Goal: Information Seeking & Learning: Learn about a topic

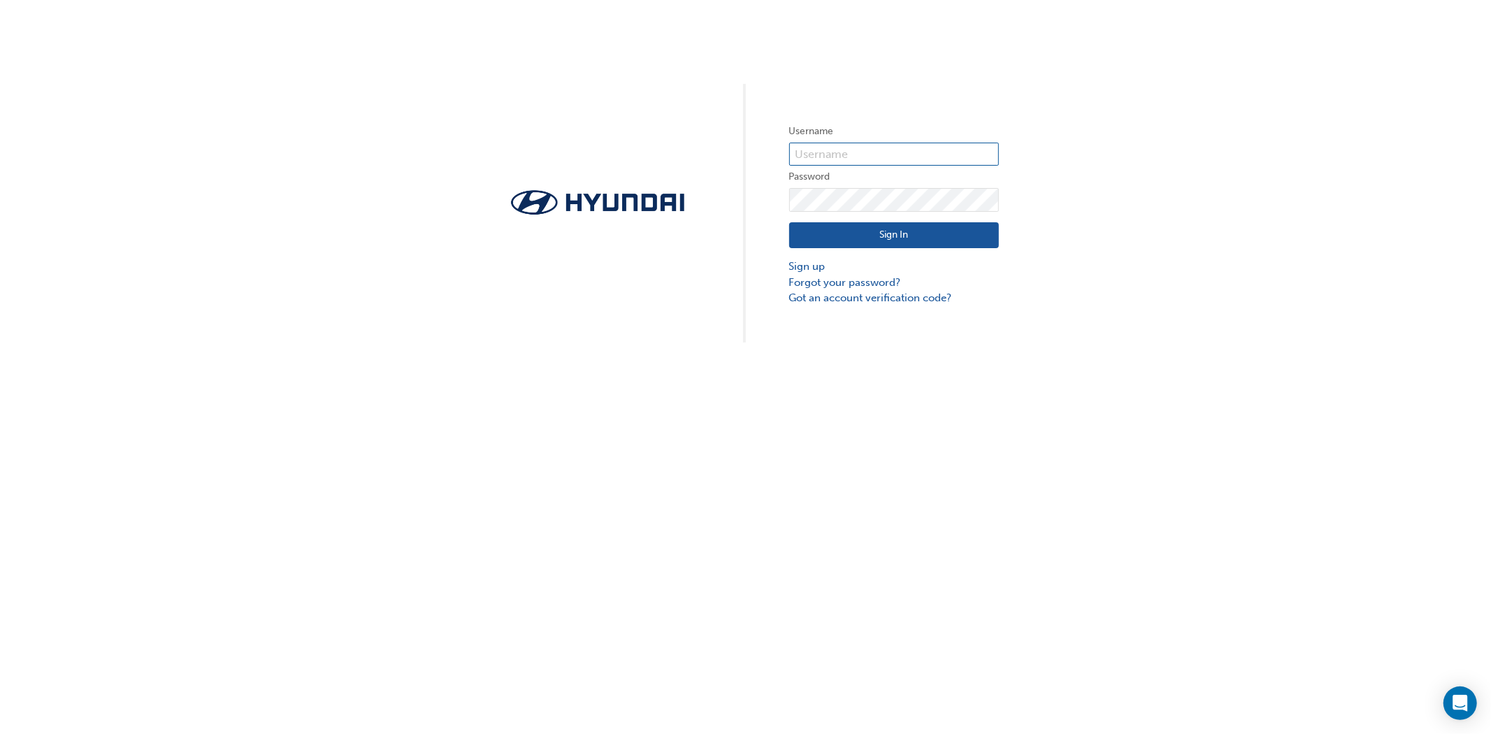
type input "30504"
click at [851, 227] on button "Sign In" at bounding box center [894, 235] width 210 height 27
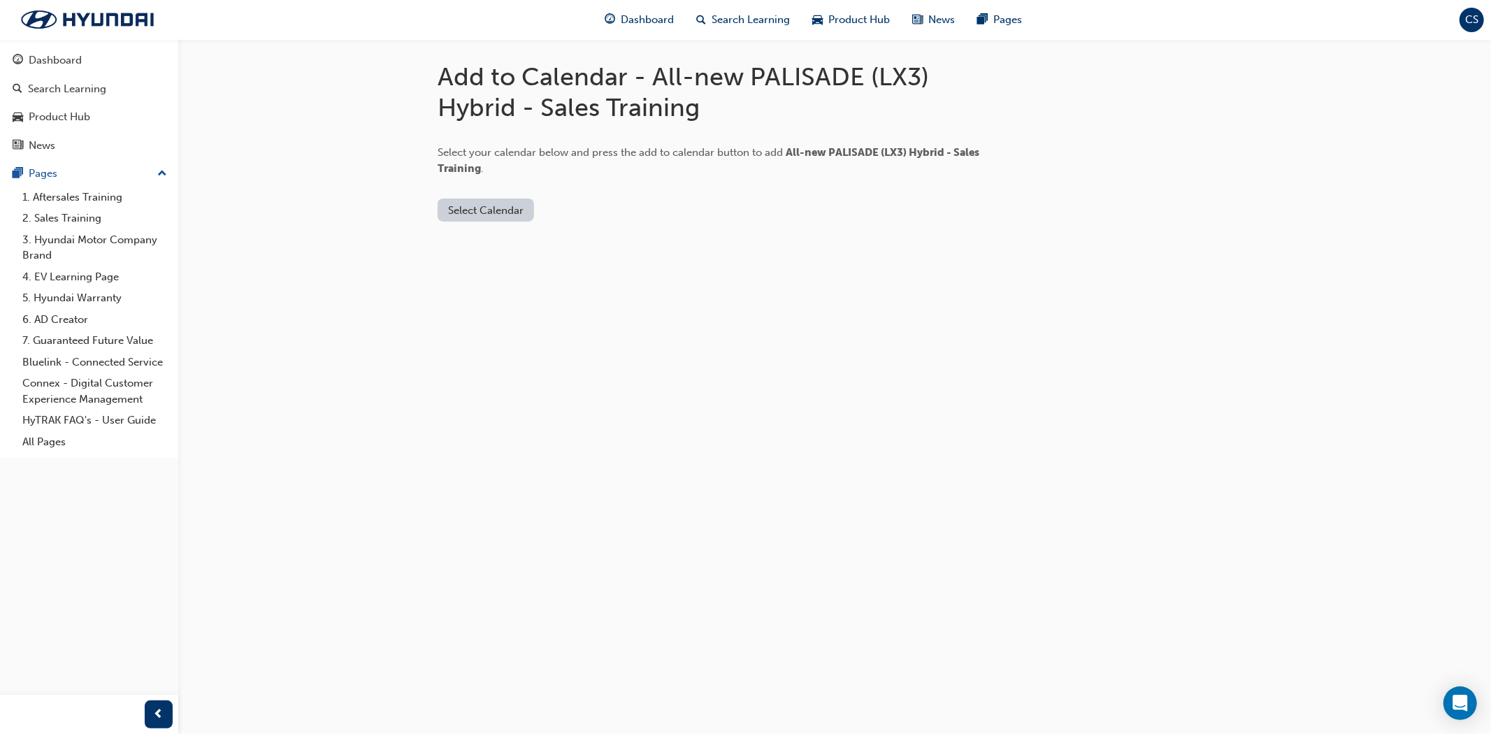
click at [467, 219] on button "Select Calendar" at bounding box center [486, 210] width 96 height 23
click at [477, 264] on div "Office 365" at bounding box center [470, 271] width 50 height 16
click at [498, 271] on div "Office 365" at bounding box center [487, 271] width 85 height 16
click at [479, 238] on div "[DOMAIN_NAME]" at bounding box center [487, 245] width 85 height 16
click at [567, 217] on button "Add to Calendar" at bounding box center [603, 210] width 99 height 23
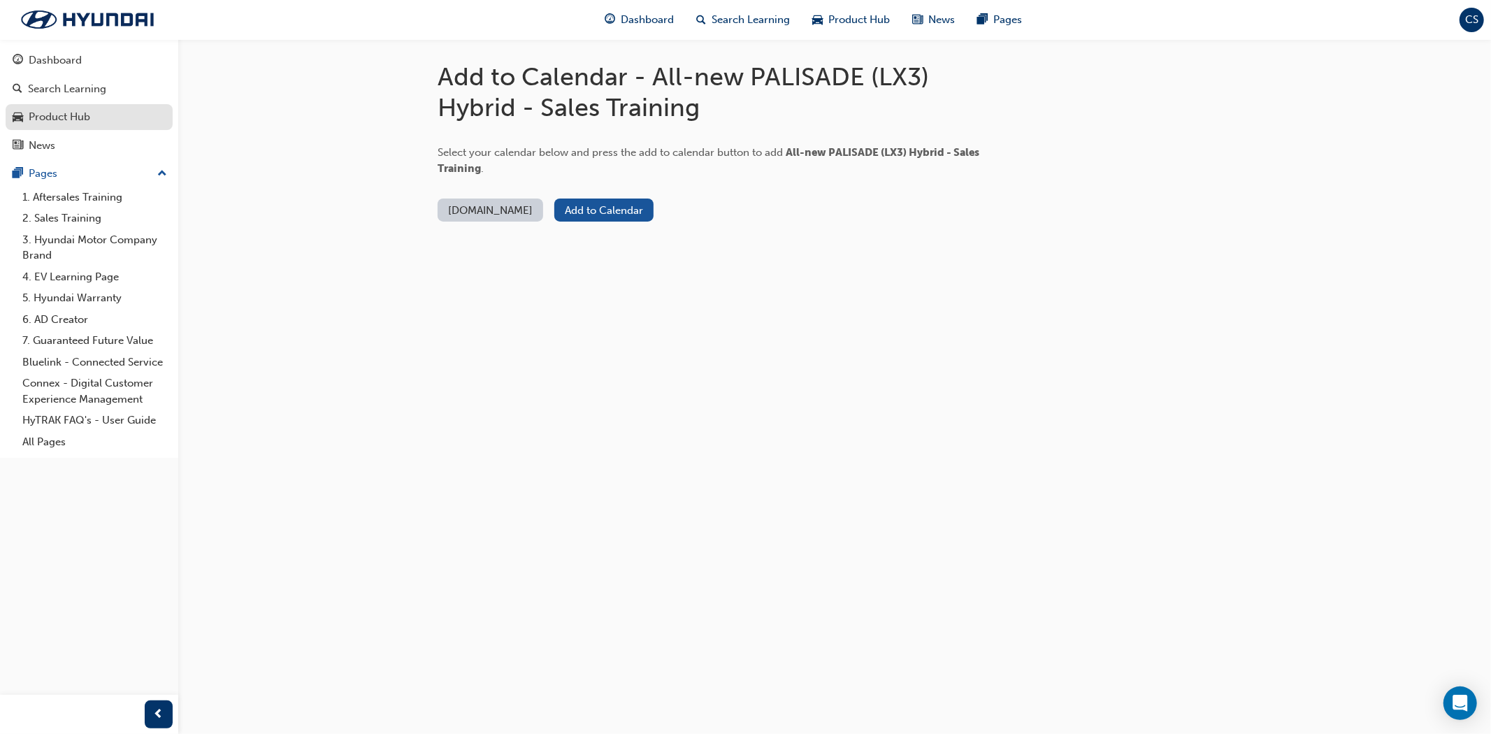
click at [55, 112] on div "Product Hub" at bounding box center [60, 117] width 62 height 16
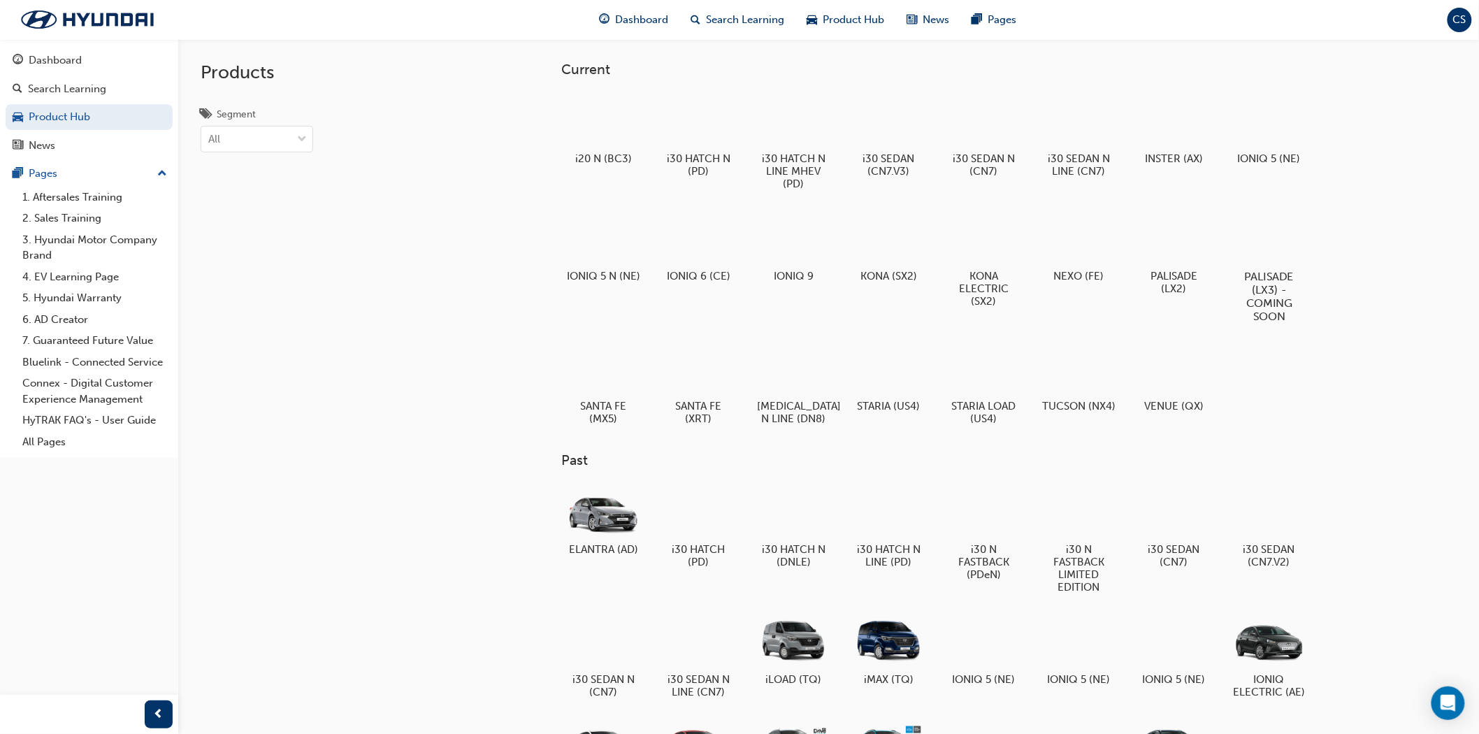
click at [1281, 250] on div at bounding box center [1269, 236] width 78 height 56
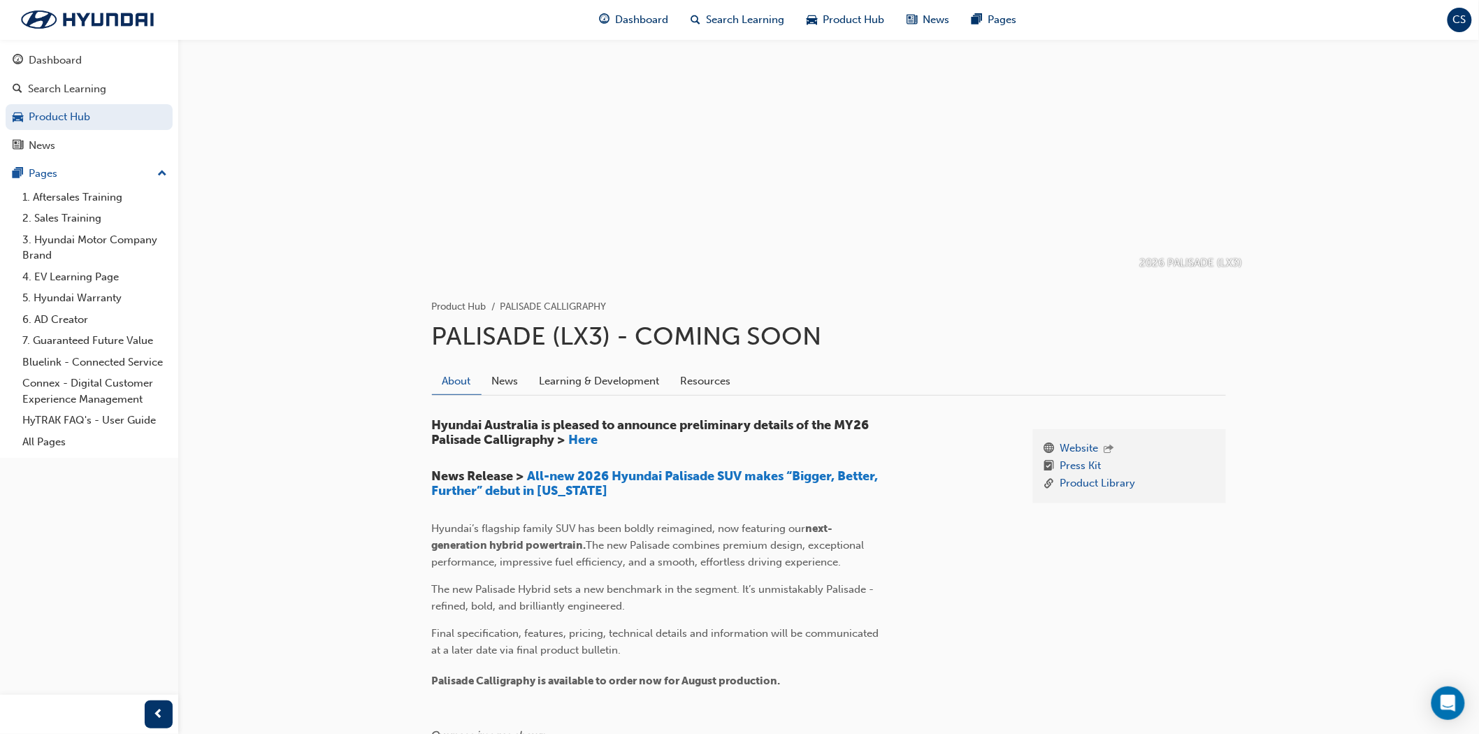
scroll to position [78, 0]
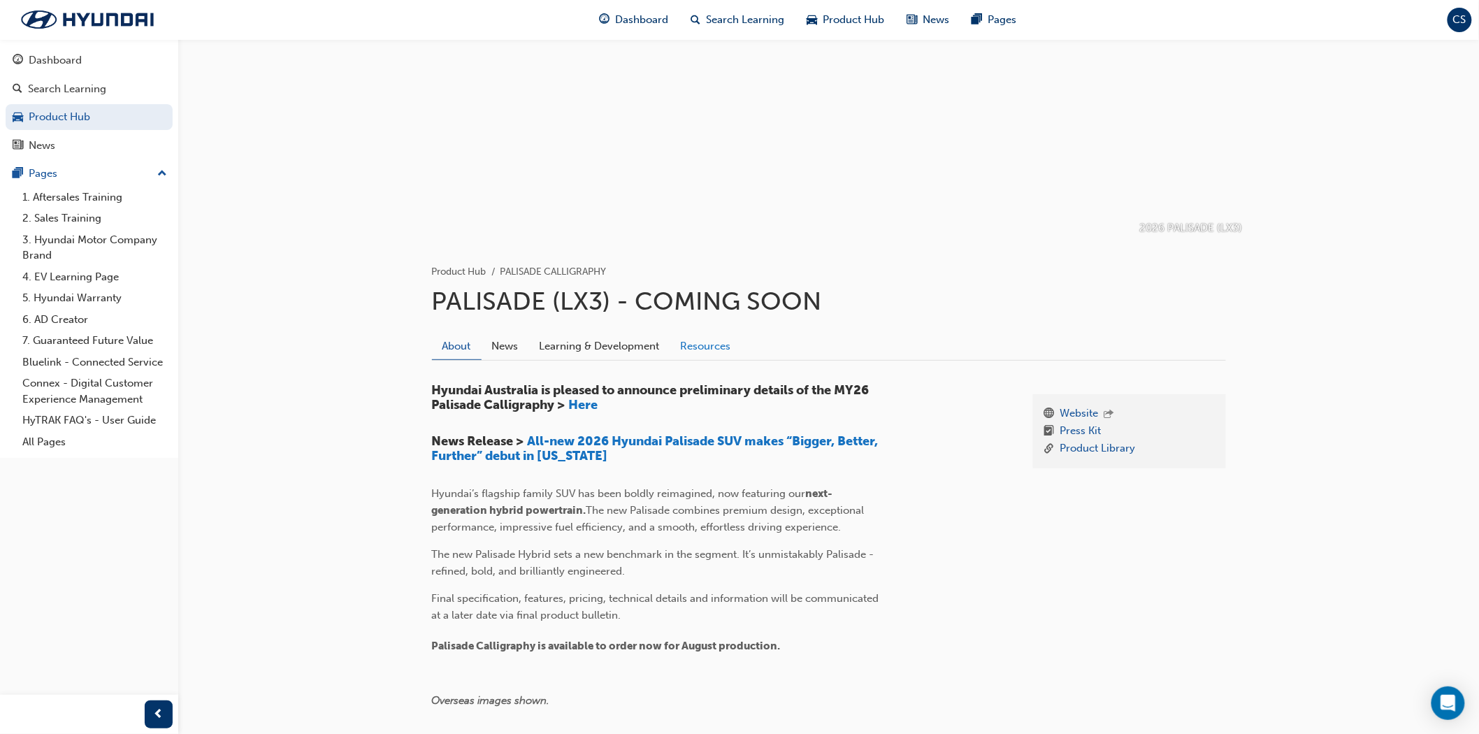
click at [697, 345] on link "Resources" at bounding box center [705, 346] width 71 height 27
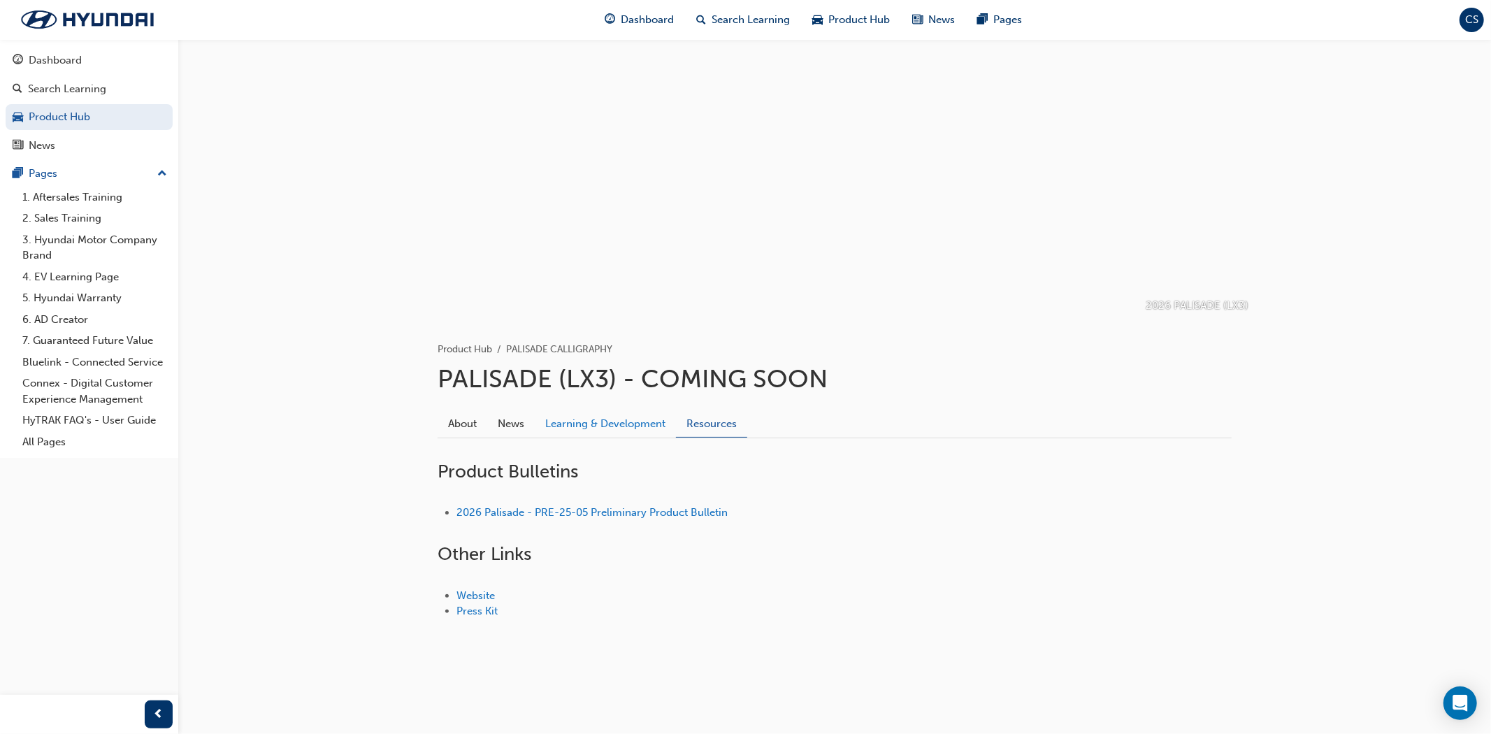
click at [612, 419] on link "Learning & Development" at bounding box center [605, 423] width 141 height 27
click at [501, 426] on link "News" at bounding box center [511, 423] width 48 height 27
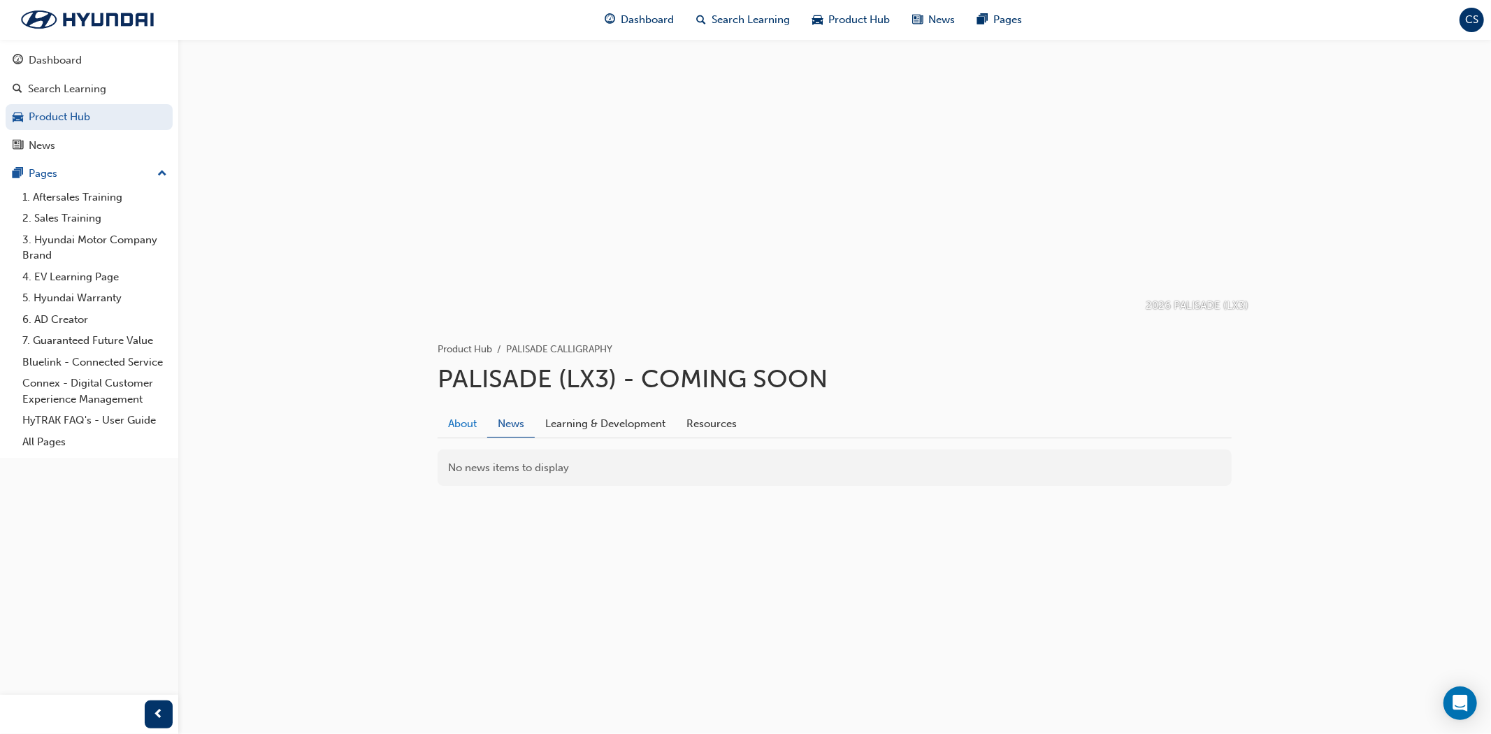
click at [471, 426] on link "About" at bounding box center [463, 423] width 50 height 27
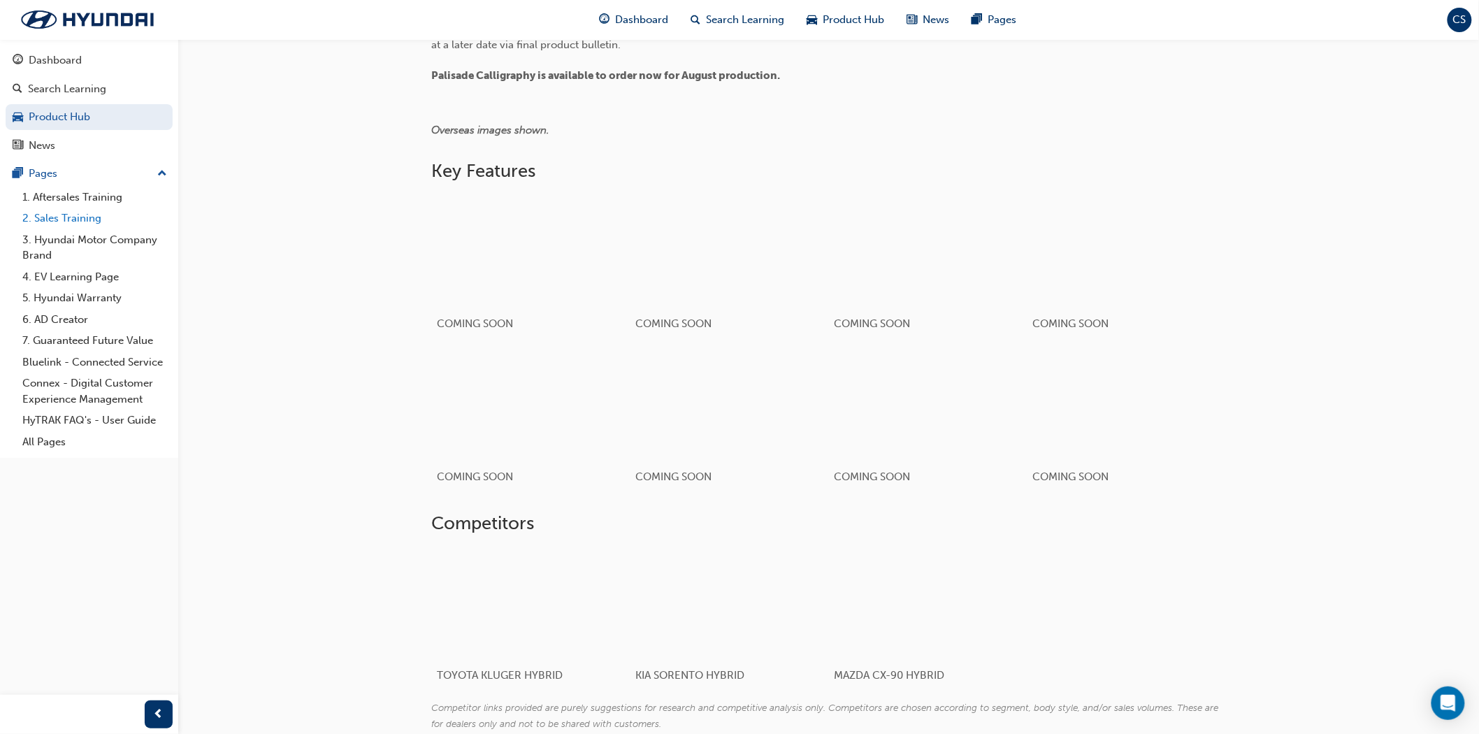
scroll to position [621, 0]
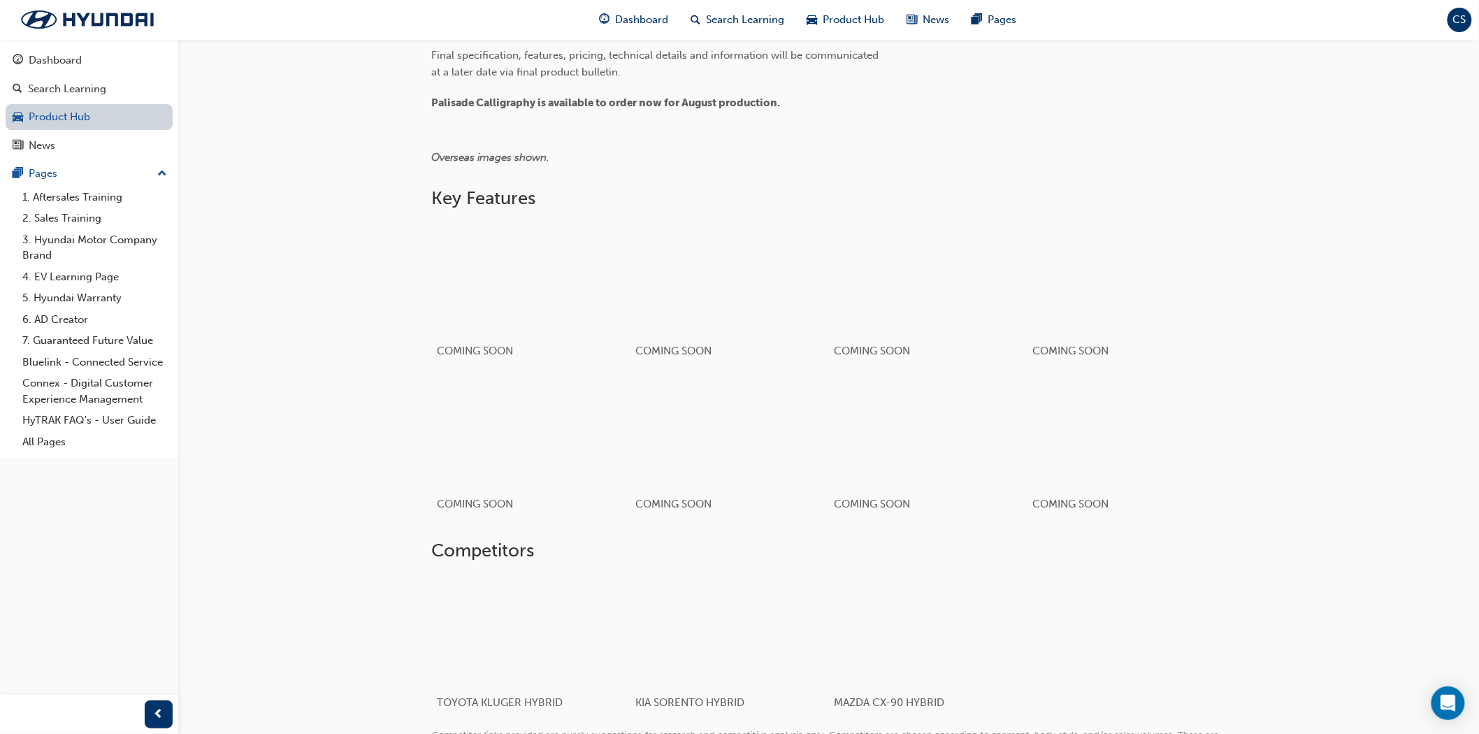
click at [102, 122] on link "Product Hub" at bounding box center [89, 117] width 167 height 26
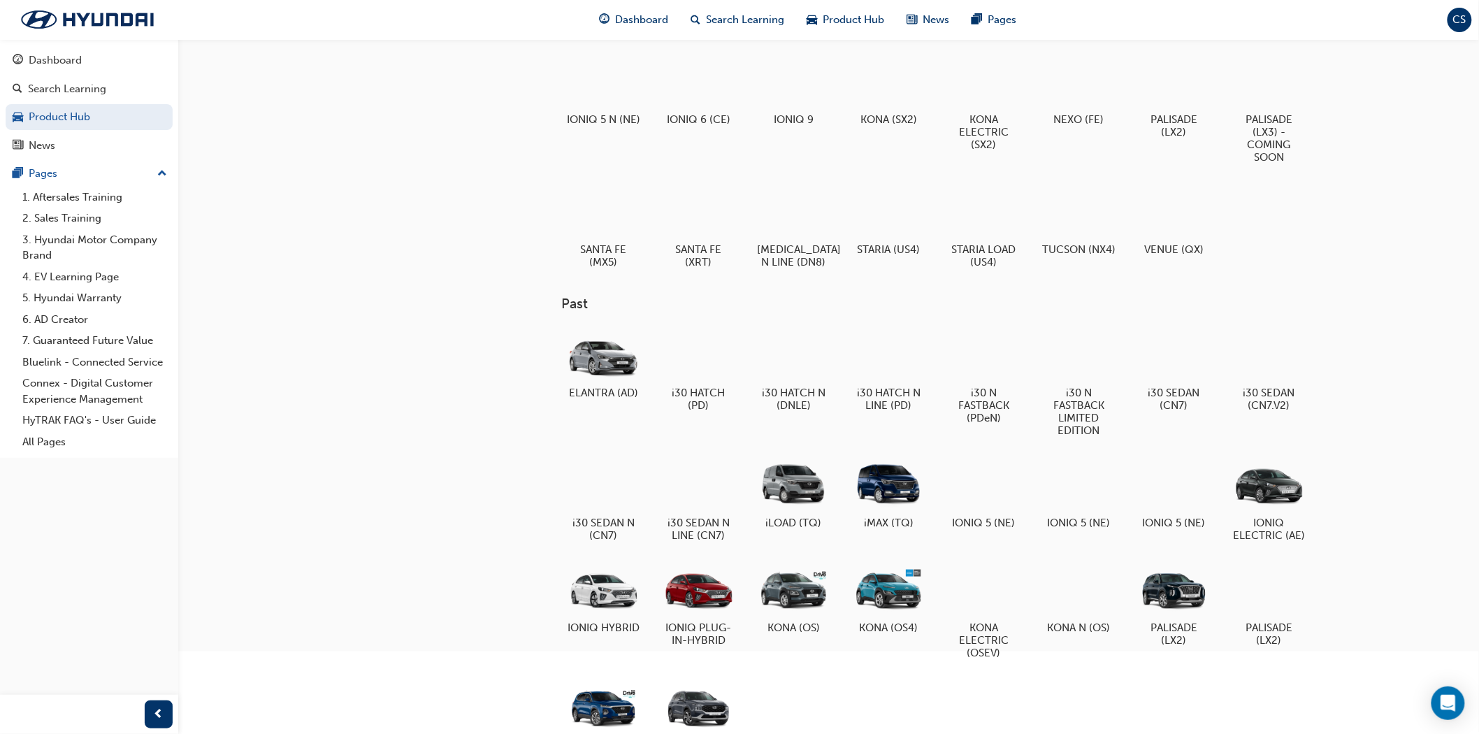
scroll to position [155, 0]
click at [804, 93] on div at bounding box center [794, 83] width 78 height 56
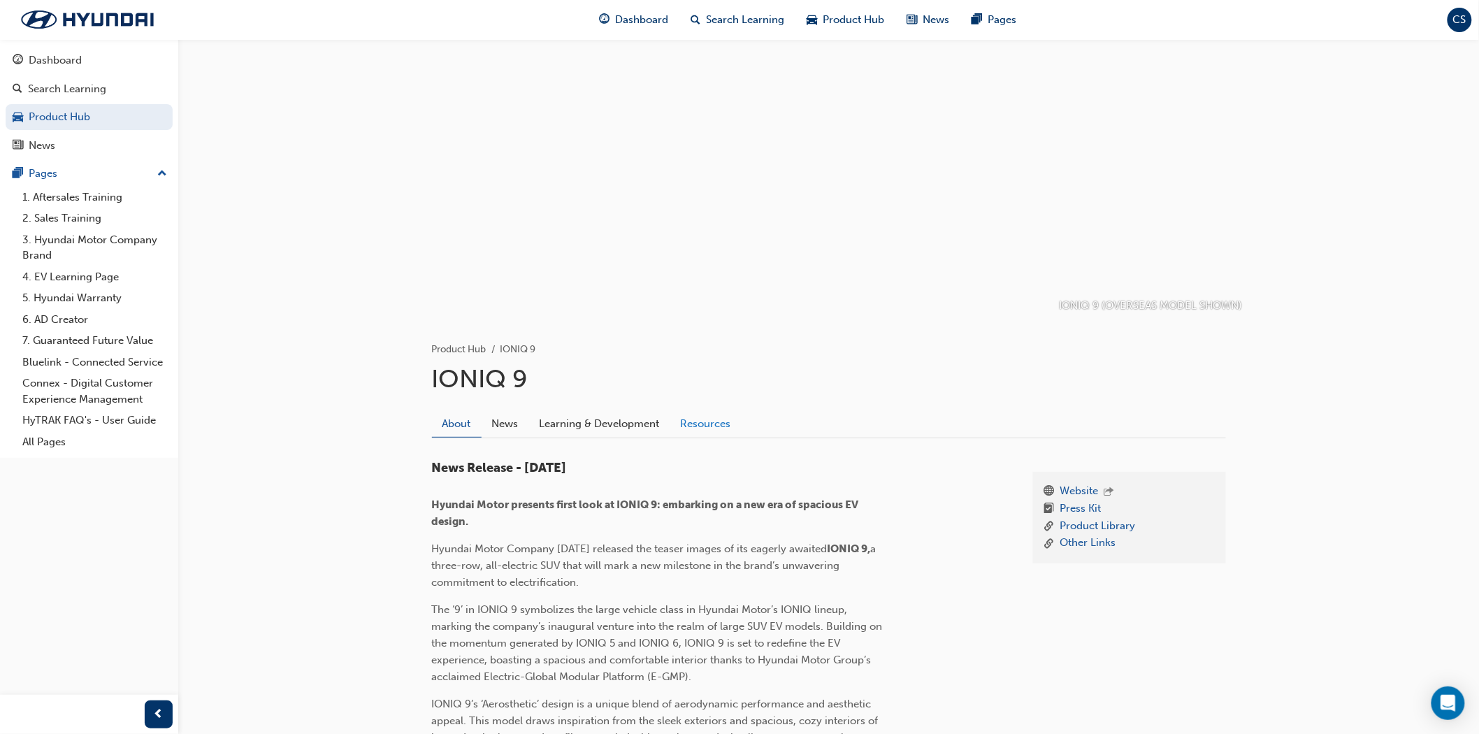
click at [718, 425] on link "Resources" at bounding box center [705, 423] width 71 height 27
